Goal: Information Seeking & Learning: Check status

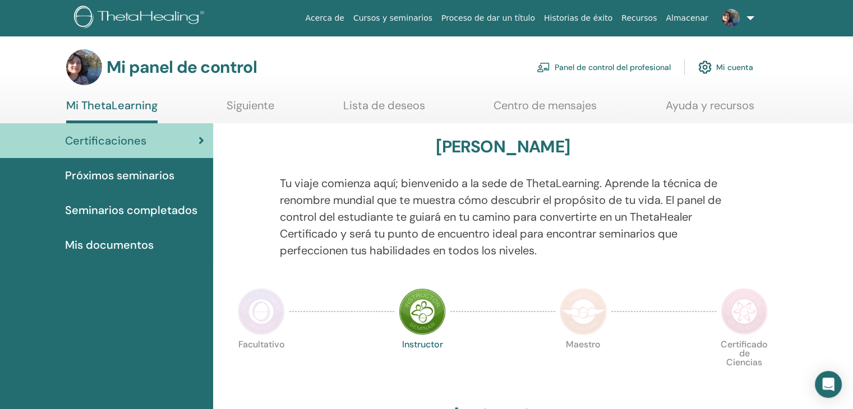
click at [145, 131] on link "Certificaciones" at bounding box center [106, 140] width 213 height 35
click at [156, 211] on font "Seminarios completados" at bounding box center [131, 210] width 132 height 15
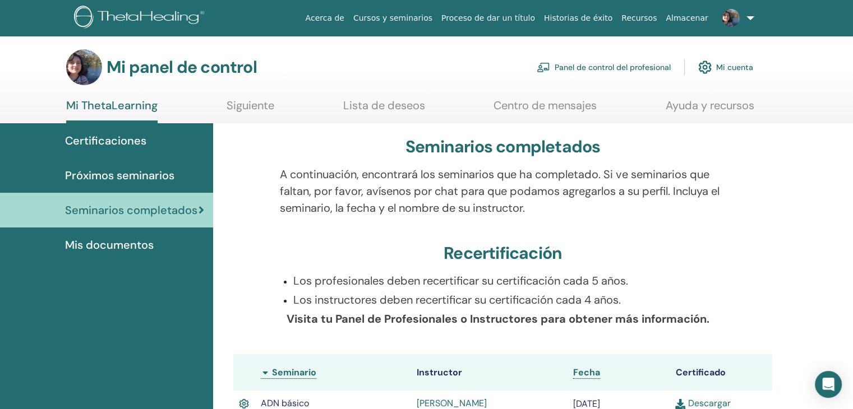
click at [653, 228] on div "A continuación, encontrará los seminarios que ha completado. Si ve seminarios q…" at bounding box center [502, 198] width 463 height 64
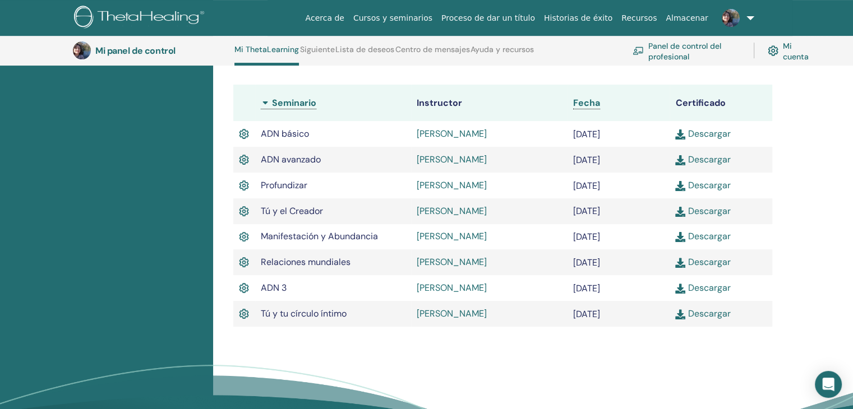
scroll to position [302, 0]
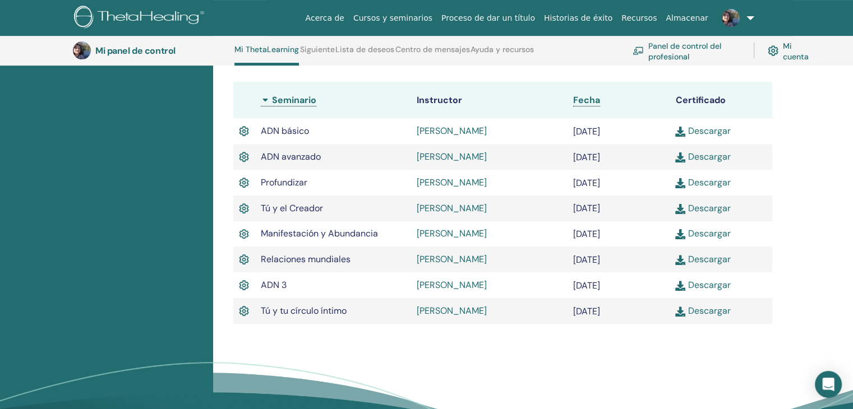
click at [346, 169] on td "ADN avanzado" at bounding box center [333, 157] width 156 height 26
